Goal: Information Seeking & Learning: Learn about a topic

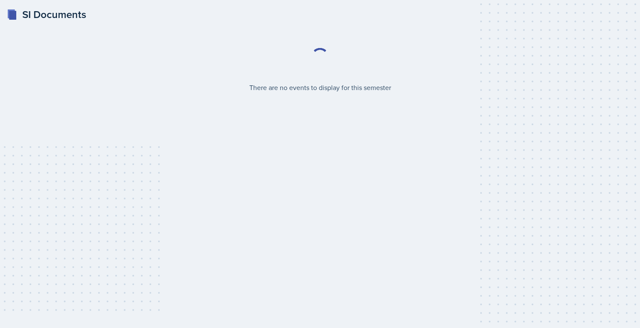
select select "2bed604d-1099-4043-b1bc-2365e8740244"
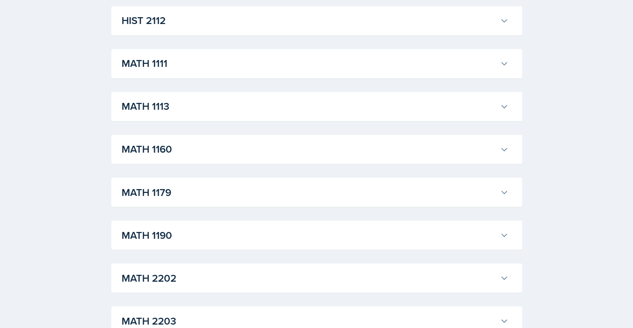
scroll to position [807, 0]
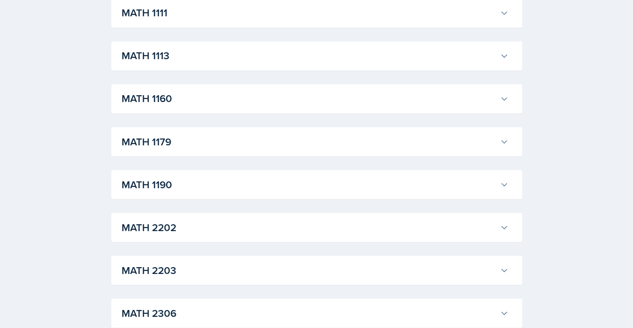
click at [373, 190] on h3 "MATH 1190" at bounding box center [309, 183] width 375 height 15
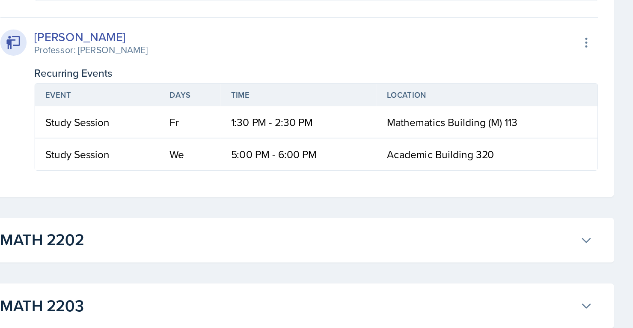
scroll to position [2245, 0]
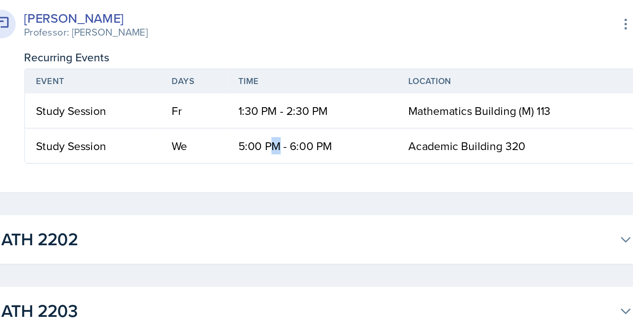
drag, startPoint x: 293, startPoint y: 218, endPoint x: 296, endPoint y: 228, distance: 10.3
click at [296, 188] on td "5:00 PM - 6:00 PM" at bounding box center [317, 177] width 102 height 21
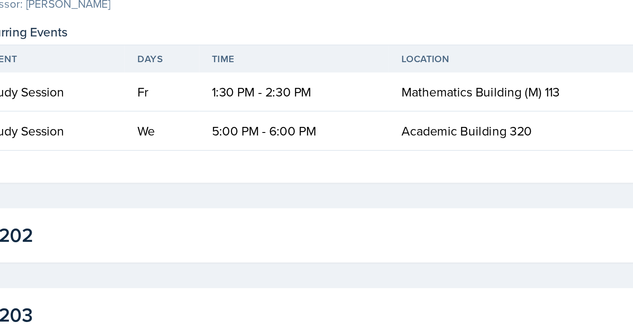
scroll to position [2229, 0]
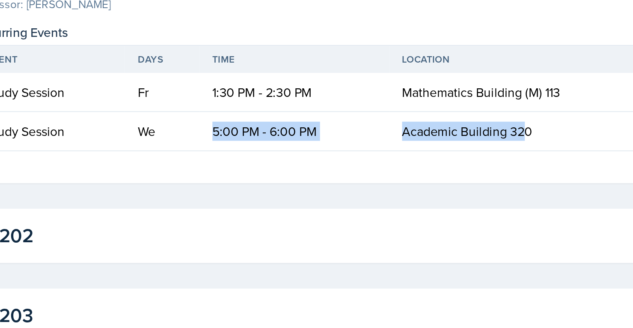
drag, startPoint x: 273, startPoint y: 240, endPoint x: 439, endPoint y: 239, distance: 165.7
click at [439, 203] on tr "Study Session We 5:00 PM - 6:00 PM Academic Building 320" at bounding box center [327, 193] width 367 height 21
copy tr "5:00 PM - 6:00 PM Academic Building 32"
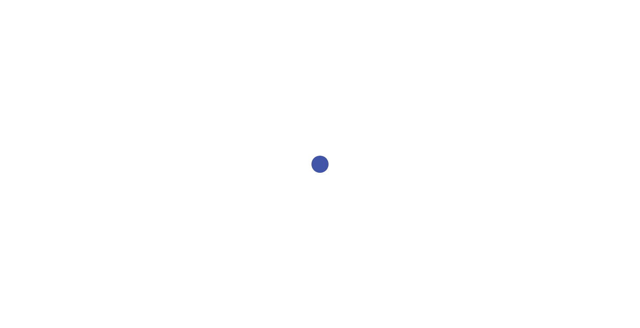
select select "2bed604d-1099-4043-b1bc-2365e8740244"
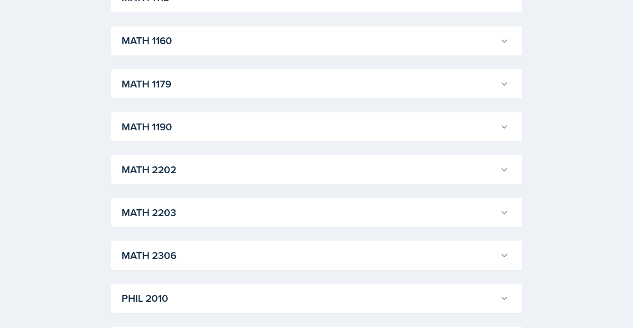
click at [366, 132] on h3 "MATH 1190" at bounding box center [309, 126] width 375 height 15
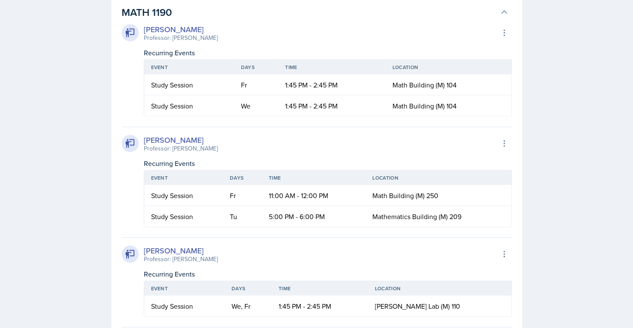
scroll to position [978, 0]
click at [507, 138] on button at bounding box center [504, 144] width 15 height 15
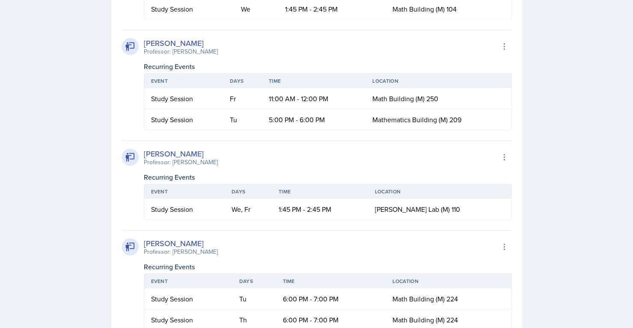
scroll to position [1076, 0]
